Goal: Transaction & Acquisition: Purchase product/service

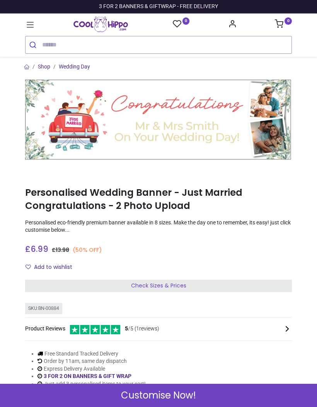
click at [257, 286] on div "Check Sizes & Prices" at bounding box center [158, 286] width 267 height 12
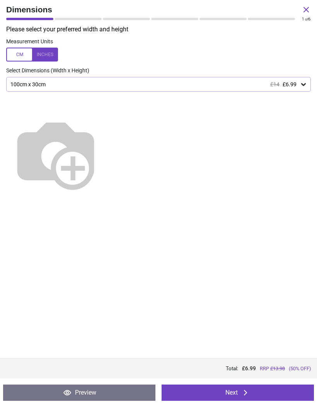
click at [289, 89] on div "100cm x 30cm £14 £6.99" at bounding box center [158, 84] width 305 height 15
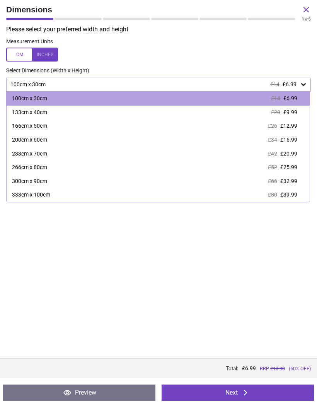
click at [290, 113] on span "£9.99" at bounding box center [291, 112] width 14 height 6
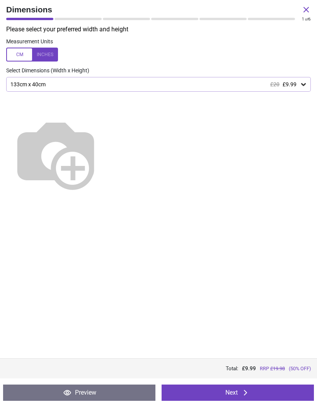
click at [275, 393] on button "Next" at bounding box center [238, 393] width 152 height 16
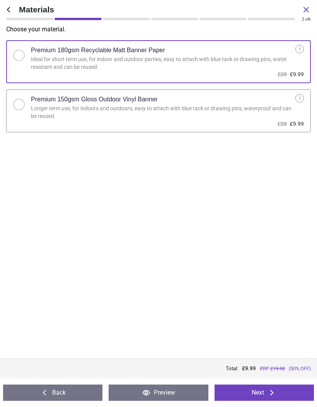
click at [270, 393] on icon at bounding box center [271, 392] width 9 height 9
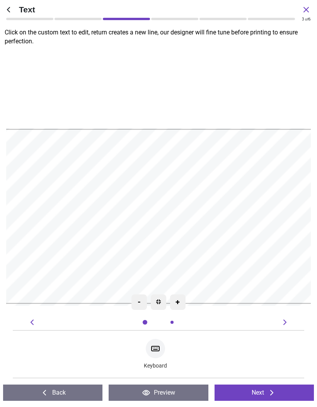
click at [116, 231] on textarea at bounding box center [158, 243] width 283 height 24
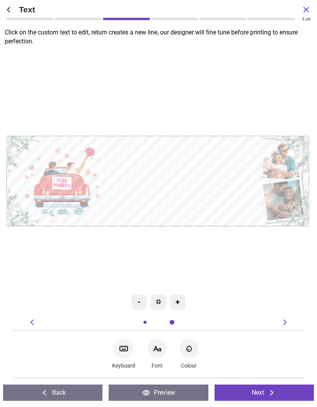
click at [200, 194] on textarea "**********" at bounding box center [180, 194] width 147 height 31
type textarea "**********"
click at [157, 352] on icon at bounding box center [157, 348] width 9 height 9
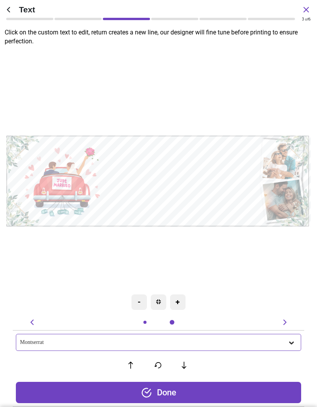
click at [283, 344] on div "Montserrat" at bounding box center [154, 342] width 268 height 7
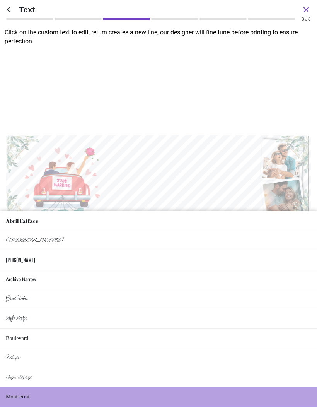
click at [36, 319] on li "Style Script" at bounding box center [158, 319] width 317 height 20
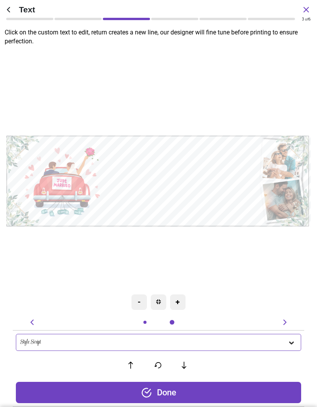
click at [185, 194] on textarea "**********" at bounding box center [180, 194] width 147 height 38
click at [79, 338] on div "Style Script" at bounding box center [159, 342] width 286 height 17
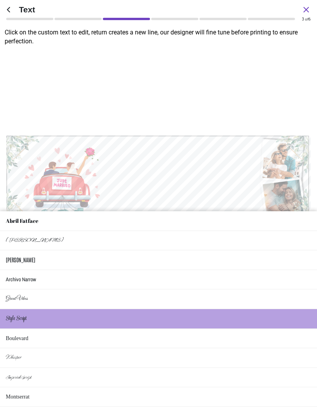
click at [195, 335] on li "Boulevard" at bounding box center [158, 339] width 317 height 20
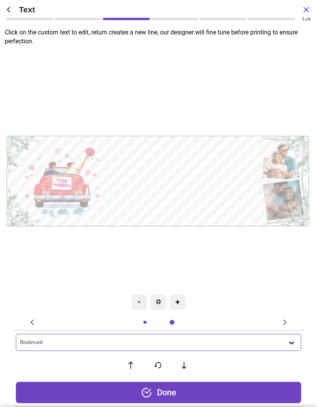
click at [178, 345] on div "Boulevard" at bounding box center [154, 342] width 268 height 7
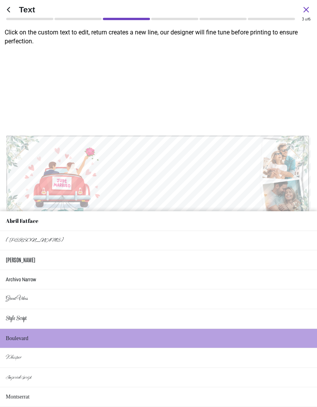
click at [128, 358] on li "Whisper" at bounding box center [158, 358] width 317 height 20
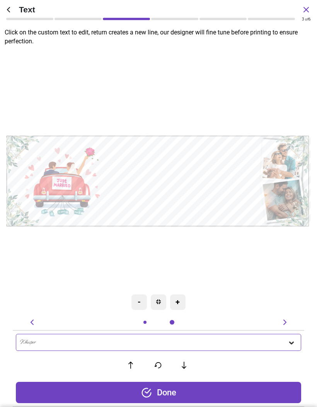
click at [247, 395] on div "Done" at bounding box center [159, 392] width 286 height 21
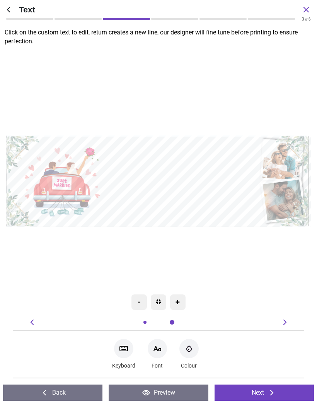
click at [190, 349] on icon "Font-Color" at bounding box center [189, 348] width 9 height 9
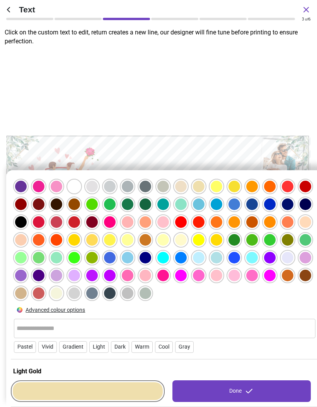
click at [94, 258] on div at bounding box center [92, 258] width 12 height 12
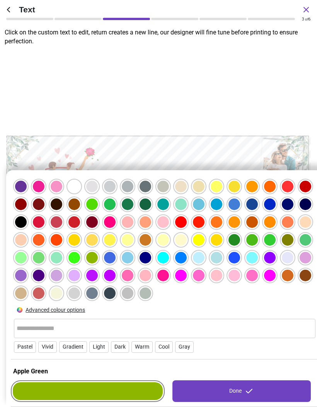
click at [128, 191] on div at bounding box center [128, 187] width 12 height 12
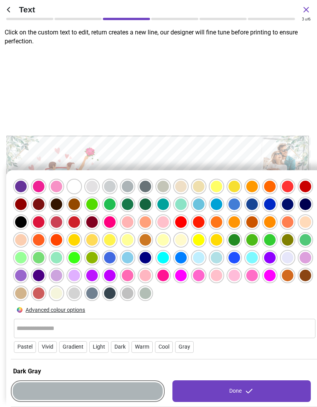
click at [38, 261] on div at bounding box center [39, 258] width 12 height 12
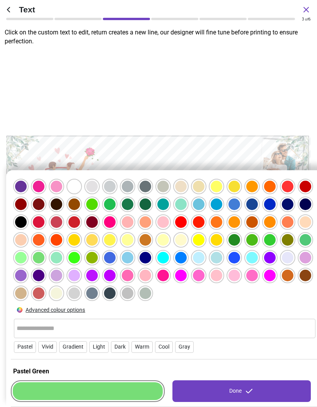
click at [56, 260] on div at bounding box center [57, 258] width 12 height 12
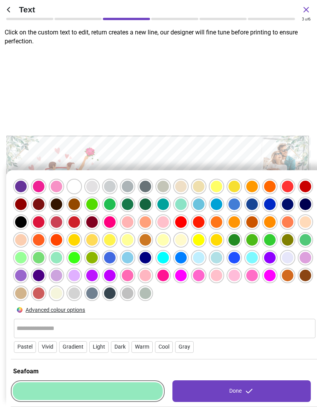
click at [242, 389] on div "Done" at bounding box center [242, 391] width 139 height 22
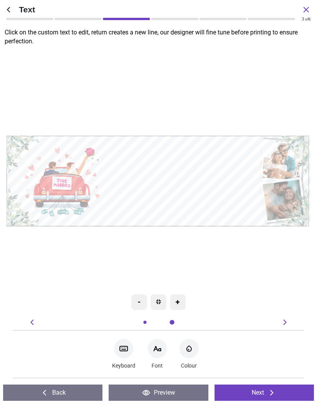
click at [179, 167] on textarea at bounding box center [180, 163] width 152 height 26
click at [198, 195] on textarea "**********" at bounding box center [180, 193] width 147 height 38
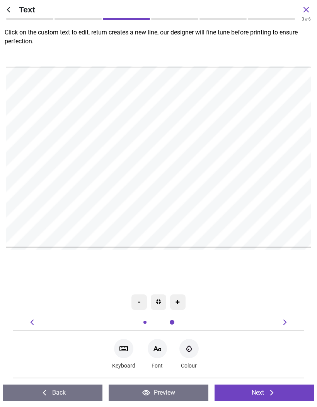
click at [202, 135] on textarea at bounding box center [159, 120] width 303 height 51
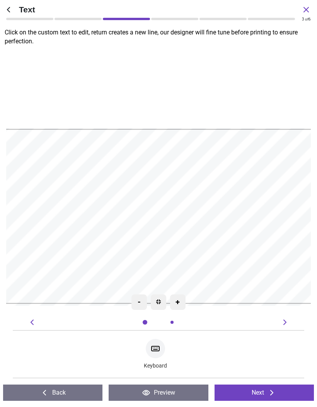
type textarea "**********"
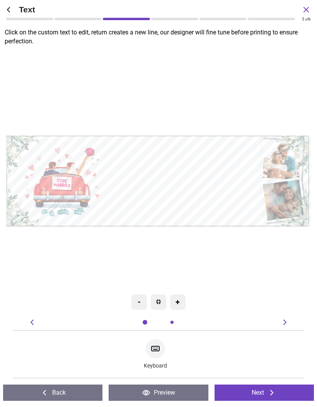
click at [156, 352] on icon at bounding box center [155, 348] width 9 height 9
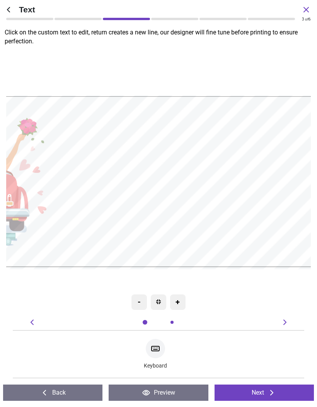
click at [240, 205] on textarea "**********" at bounding box center [197, 205] width 277 height 72
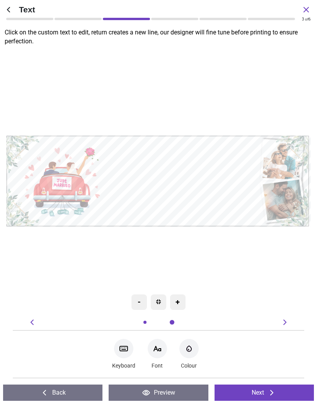
click at [198, 355] on div "Font-Color Colour" at bounding box center [189, 354] width 19 height 34
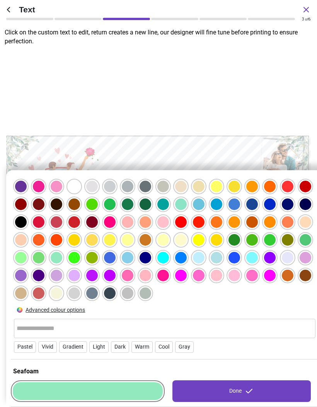
click at [33, 312] on div "Advanced colour options" at bounding box center [56, 310] width 60 height 8
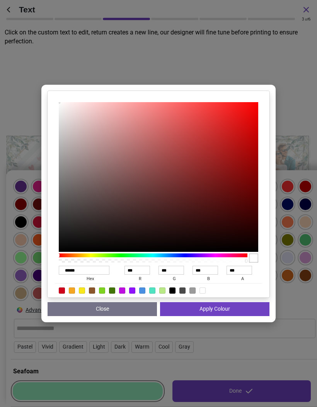
click at [106, 316] on button "Close" at bounding box center [102, 309] width 109 height 14
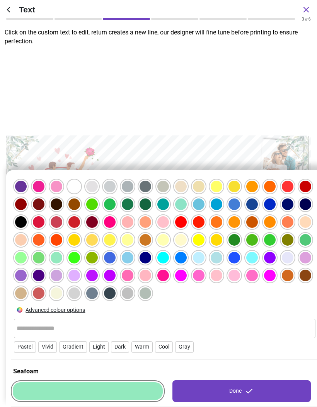
click at [17, 297] on div at bounding box center [21, 293] width 12 height 12
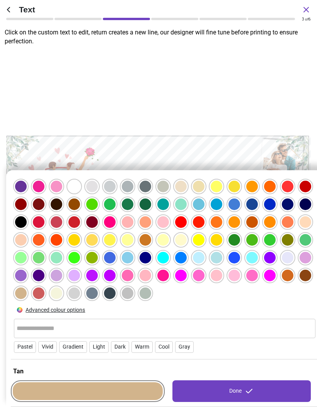
click at [27, 328] on input "text" at bounding box center [165, 328] width 296 height 15
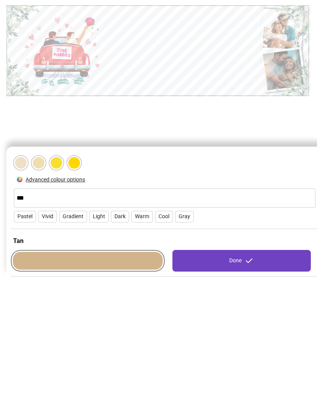
type input "****"
click at [246, 387] on icon at bounding box center [249, 391] width 9 height 9
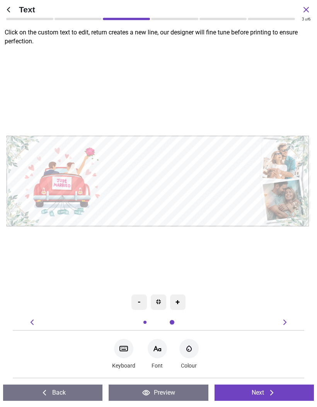
click at [262, 386] on button "Next" at bounding box center [264, 393] width 99 height 16
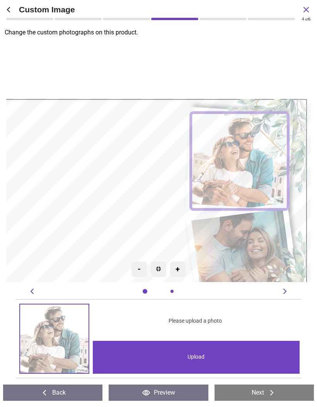
click at [232, 358] on div "Upload" at bounding box center [196, 357] width 207 height 33
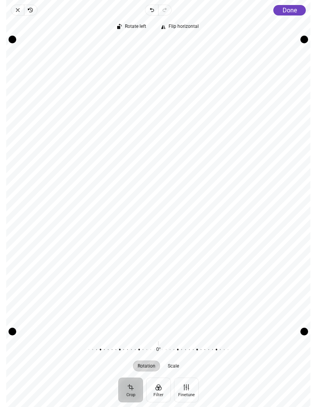
click at [295, 8] on span "Done" at bounding box center [290, 10] width 14 height 7
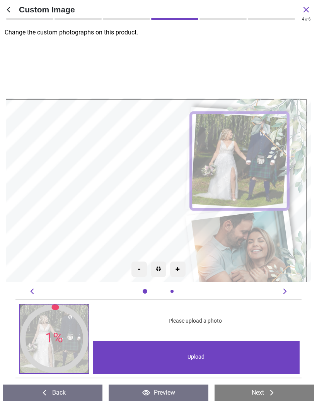
click at [254, 246] on image at bounding box center [243, 260] width 103 height 103
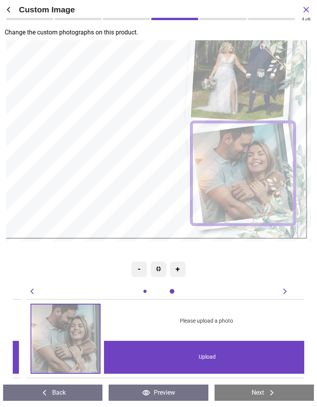
scroll to position [0, 292]
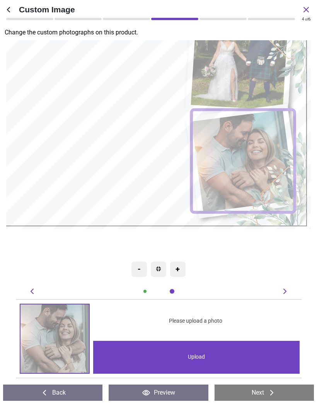
click at [191, 360] on div "Upload" at bounding box center [196, 357] width 207 height 33
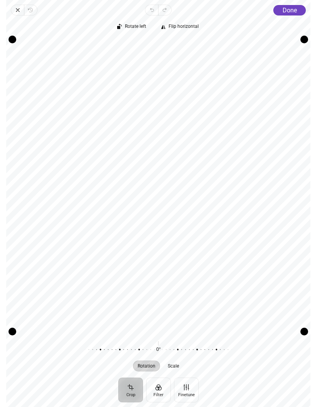
click at [291, 6] on button "Done" at bounding box center [290, 10] width 33 height 10
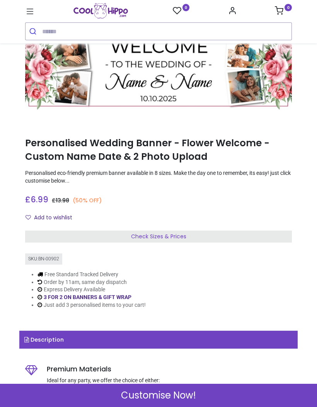
scroll to position [37, 0]
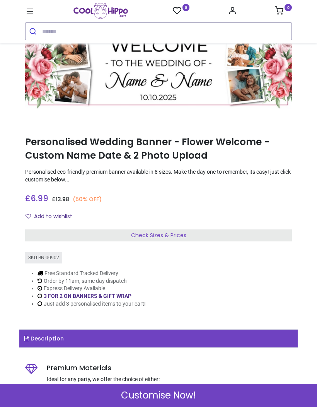
click at [251, 238] on div "Check Sizes & Prices" at bounding box center [158, 235] width 267 height 12
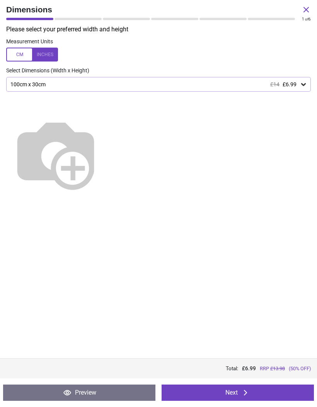
click at [293, 90] on div "100cm x 30cm £14 £6.99" at bounding box center [158, 84] width 305 height 15
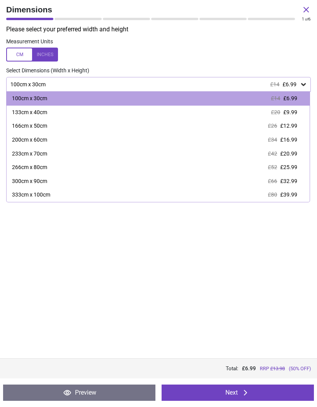
click at [291, 113] on span "£9.99" at bounding box center [291, 112] width 14 height 6
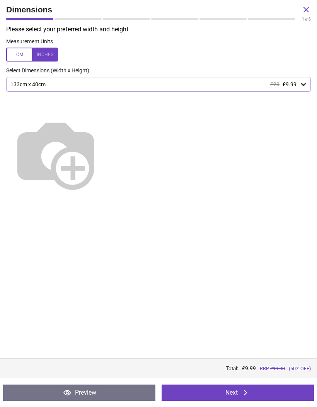
click at [262, 390] on button "Next" at bounding box center [238, 393] width 152 height 16
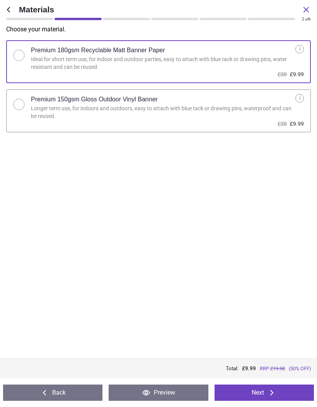
click at [269, 387] on button "Next" at bounding box center [264, 393] width 99 height 16
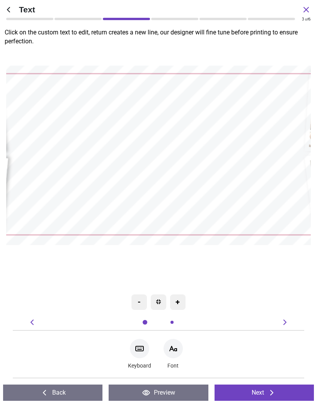
click at [240, 106] on textarea at bounding box center [160, 101] width 238 height 39
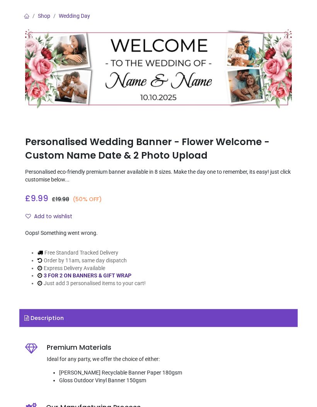
click at [186, 60] on img at bounding box center [158, 69] width 267 height 80
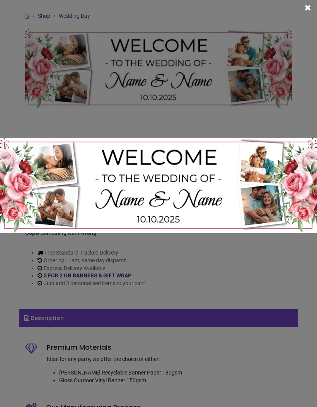
click at [190, 157] on img at bounding box center [158, 185] width 317 height 95
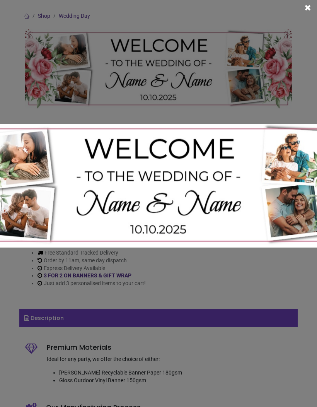
click at [229, 161] on img at bounding box center [158, 186] width 412 height 124
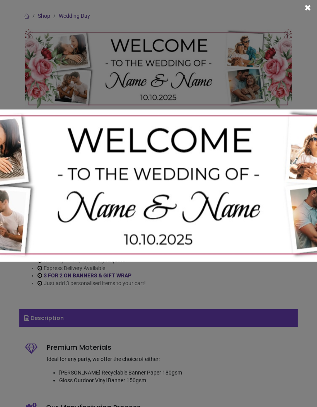
click at [305, 11] on span at bounding box center [308, 8] width 6 height 8
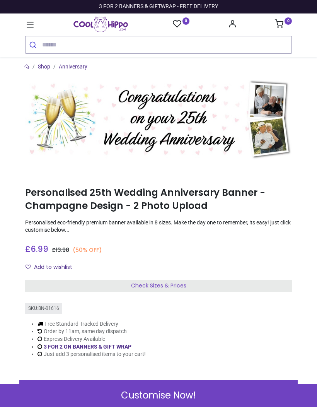
click at [269, 284] on div "Check Sizes & Prices" at bounding box center [158, 286] width 267 height 12
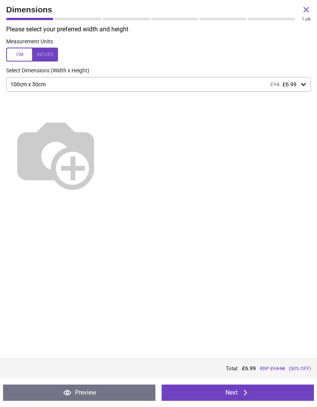
click at [297, 84] on div "100cm x 30cm £14 £6.99" at bounding box center [155, 84] width 290 height 7
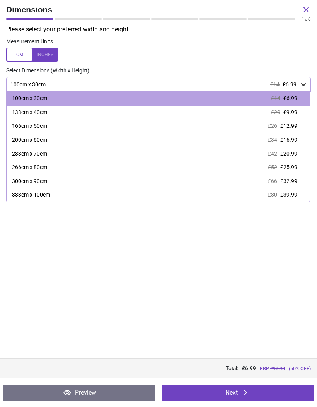
click at [293, 123] on span "£12.99" at bounding box center [289, 126] width 17 height 6
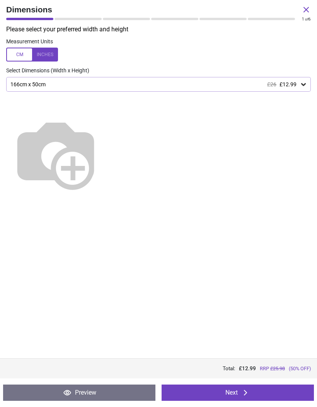
click at [302, 86] on icon at bounding box center [304, 84] width 8 height 8
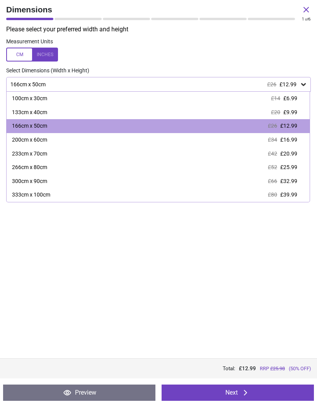
click at [294, 112] on span "£9.99" at bounding box center [291, 112] width 14 height 6
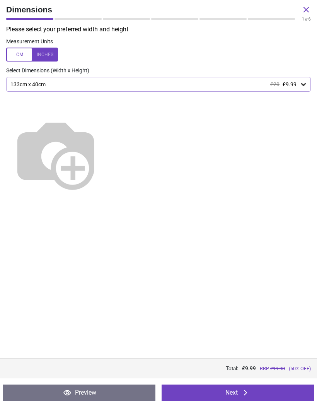
click at [275, 394] on button "Next" at bounding box center [238, 393] width 152 height 16
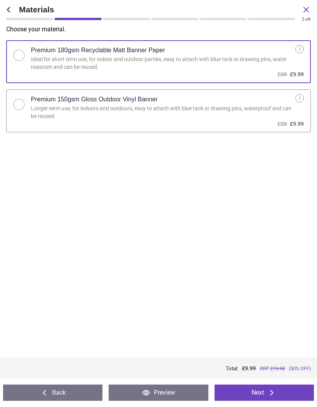
click at [275, 393] on icon at bounding box center [271, 392] width 9 height 9
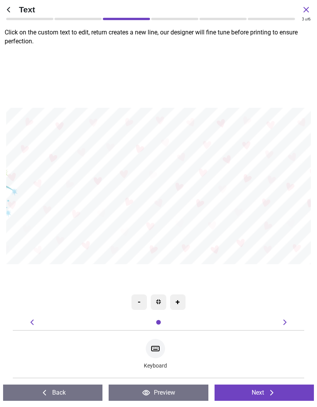
click at [231, 183] on textarea at bounding box center [159, 181] width 294 height 41
click at [151, 141] on div at bounding box center [159, 181] width 294 height 127
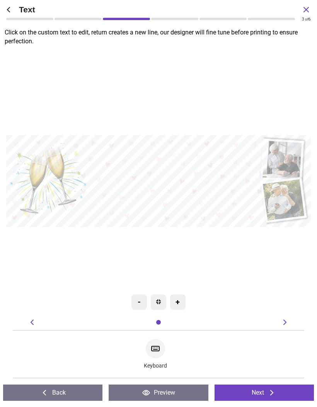
click at [158, 352] on icon at bounding box center [155, 348] width 9 height 9
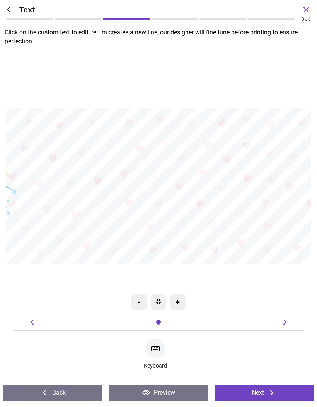
type textarea "**********"
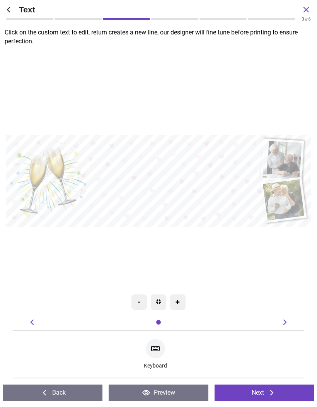
click at [265, 395] on button "Next" at bounding box center [264, 393] width 99 height 16
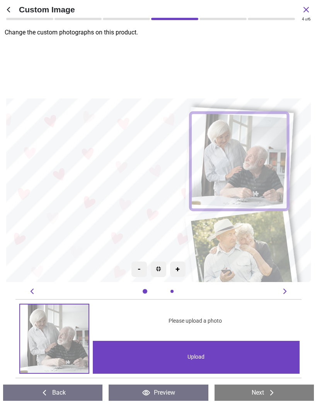
click at [236, 354] on div "Upload" at bounding box center [196, 357] width 207 height 33
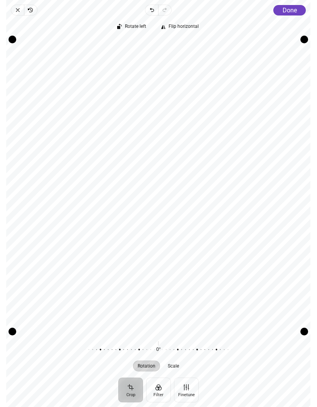
click at [292, 14] on span "Done" at bounding box center [290, 10] width 14 height 7
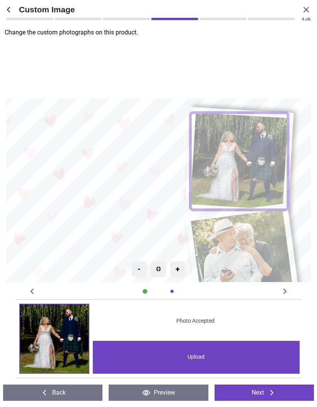
click at [243, 244] on image at bounding box center [243, 260] width 104 height 103
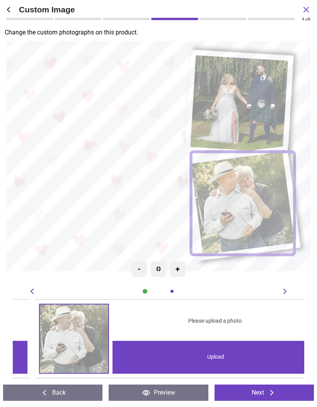
scroll to position [0, 292]
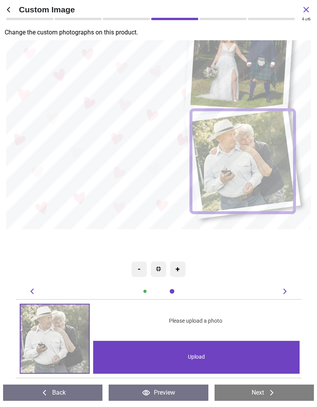
click at [229, 361] on div "Upload" at bounding box center [196, 357] width 207 height 33
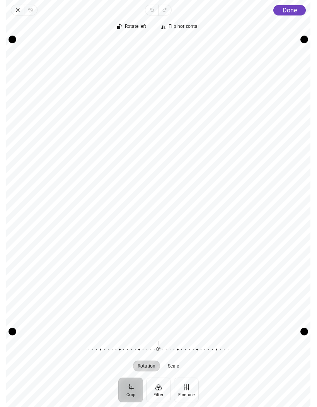
click at [293, 14] on button "Done" at bounding box center [290, 10] width 33 height 10
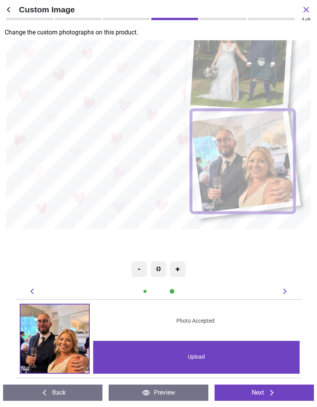
click at [256, 359] on div "Upload" at bounding box center [196, 357] width 207 height 33
click at [272, 395] on icon at bounding box center [271, 392] width 3 height 5
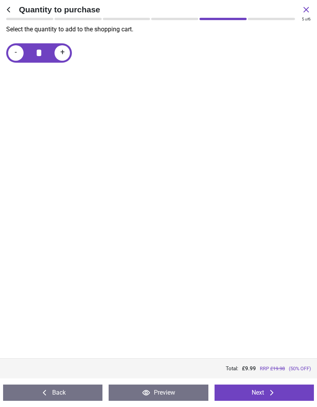
click at [257, 394] on button "Next" at bounding box center [264, 393] width 99 height 16
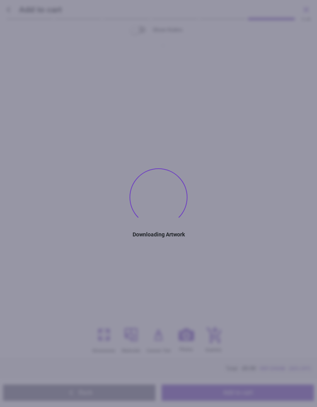
type textarea "**********"
